Goal: Find specific page/section: Find specific page/section

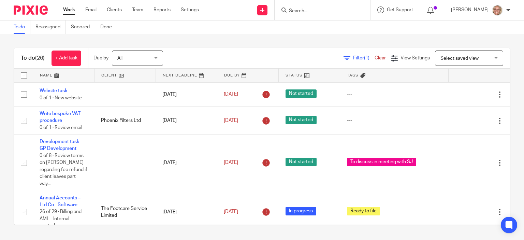
click at [353, 57] on span "Filter (1)" at bounding box center [363, 58] width 21 height 5
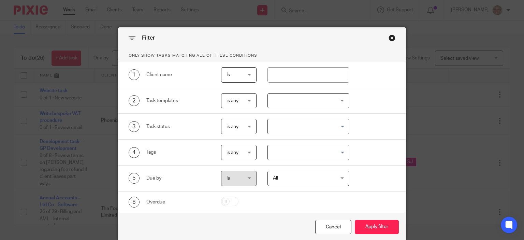
click at [340, 151] on input "Search for option" at bounding box center [307, 152] width 77 height 12
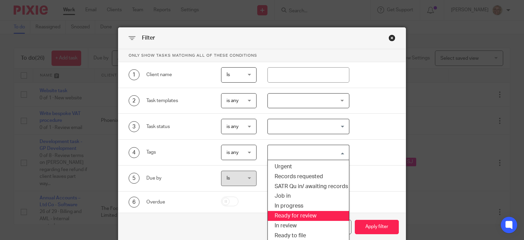
click at [307, 211] on li "Ready for review" at bounding box center [308, 216] width 81 height 10
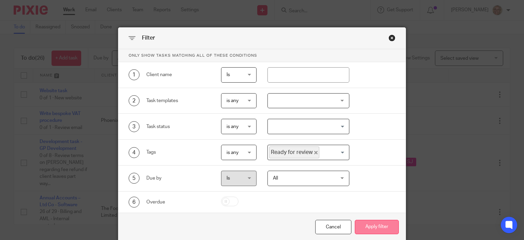
click at [364, 228] on button "Apply filter" at bounding box center [377, 227] width 44 height 15
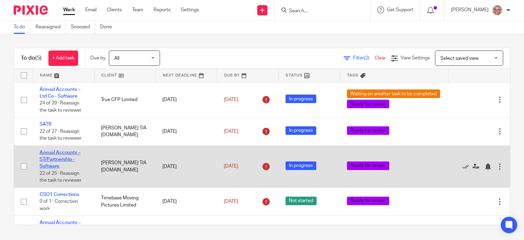
click at [66, 153] on link "Annual Accounts – ST/Partnership - Software" at bounding box center [60, 159] width 41 height 19
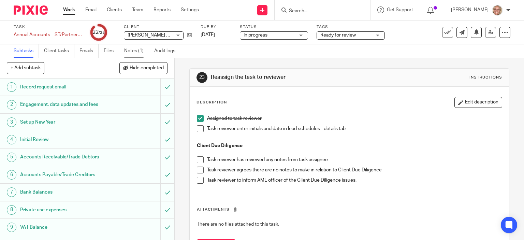
click at [133, 52] on link "Notes (1)" at bounding box center [136, 50] width 25 height 13
